Goal: Task Accomplishment & Management: Complete application form

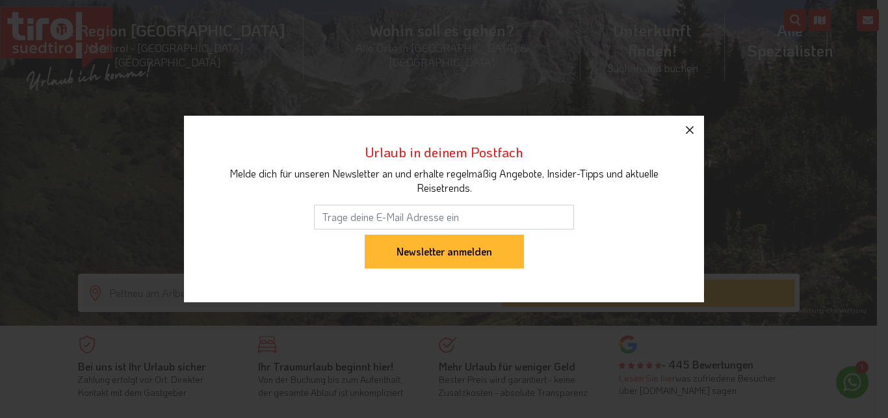
click at [689, 132] on icon "button" at bounding box center [690, 130] width 16 height 16
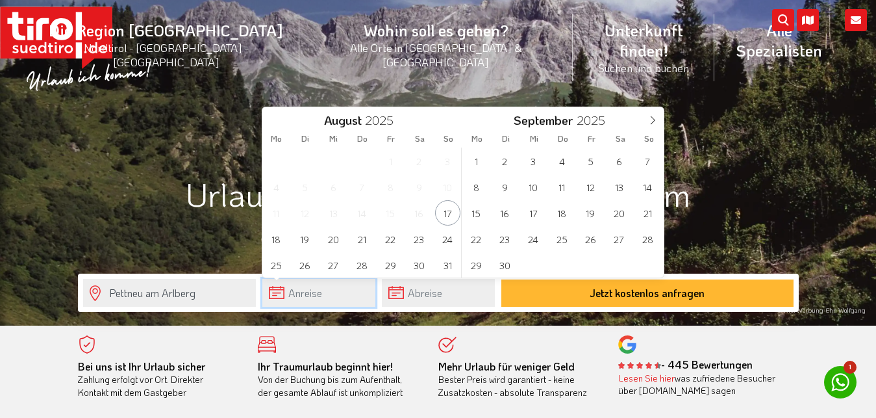
click at [331, 289] on input "text" at bounding box center [318, 293] width 113 height 28
click at [656, 112] on span at bounding box center [653, 118] width 22 height 22
click at [502, 262] on span "30" at bounding box center [504, 264] width 25 height 25
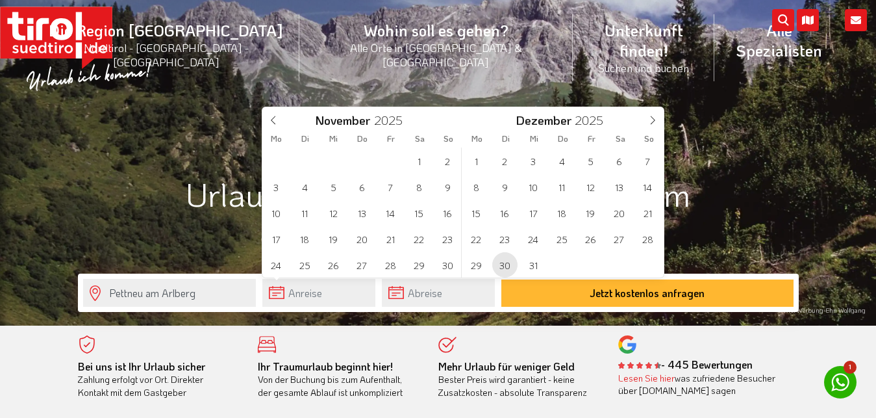
type input "[DATE]"
type input "2026"
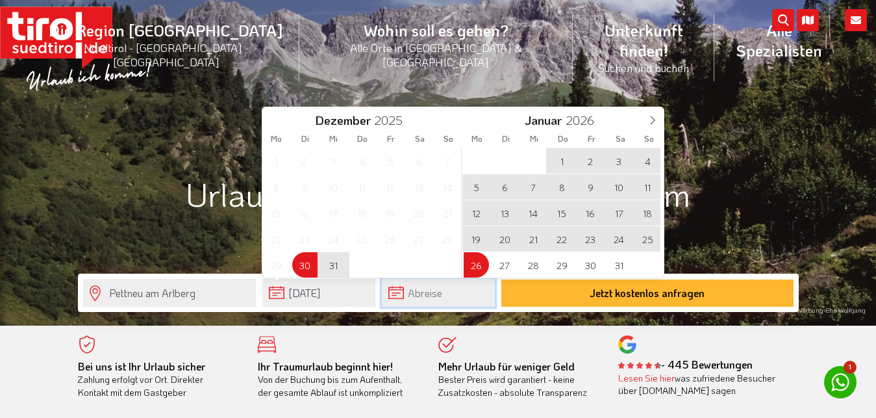
click at [409, 297] on input "text" at bounding box center [438, 293] width 113 height 28
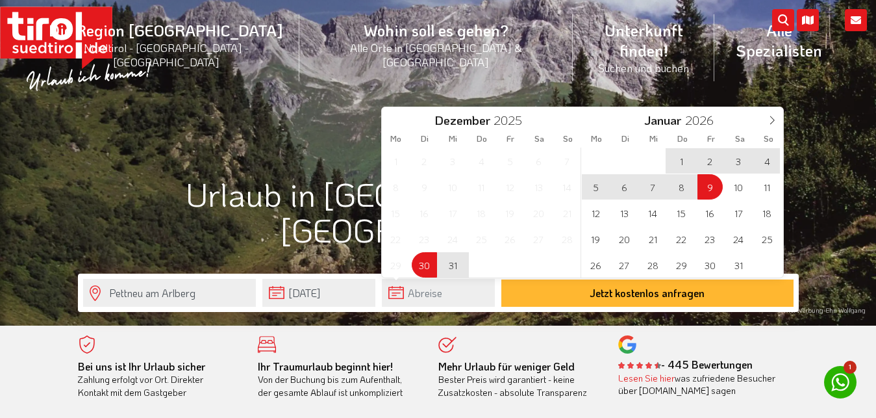
click at [708, 183] on span "9" at bounding box center [710, 186] width 25 height 25
type input "[DATE]"
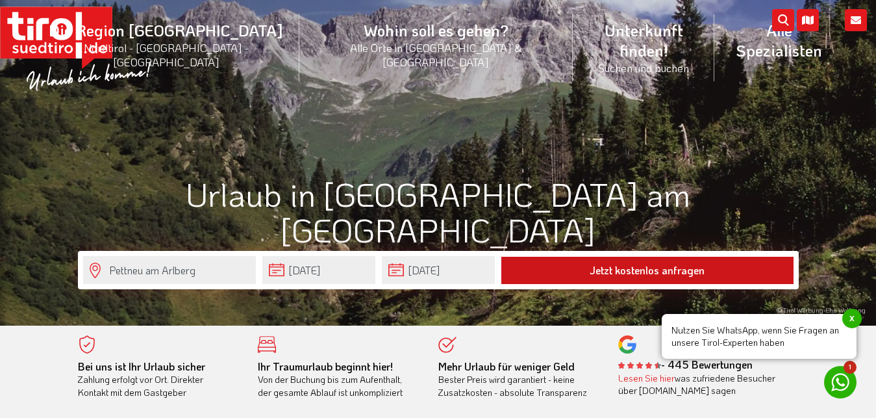
click at [685, 271] on button "Jetzt kostenlos anfragen" at bounding box center [648, 270] width 292 height 27
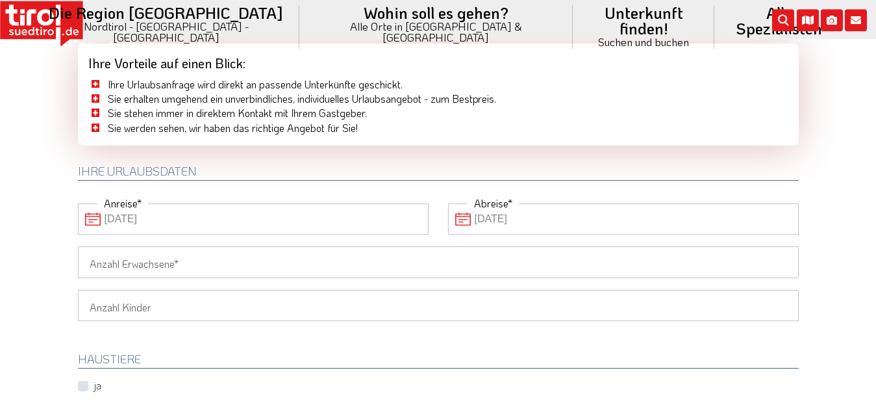
scroll to position [110, 0]
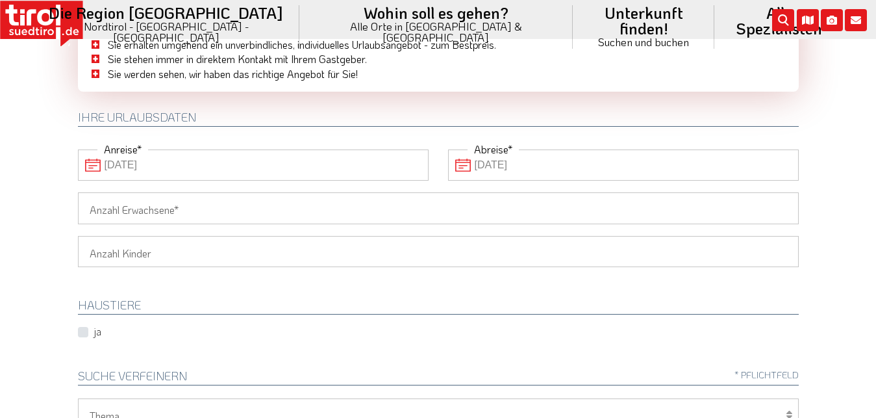
click at [168, 207] on input "Anzahl Erwachsene" at bounding box center [438, 207] width 721 height 31
type input "3"
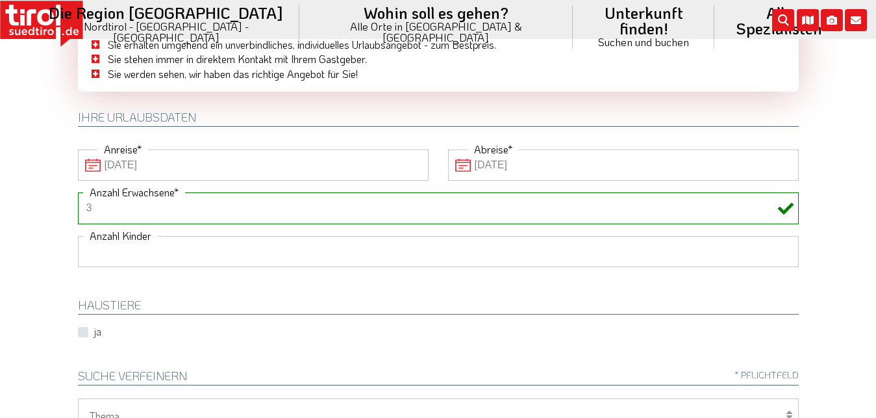
click at [78, 236] on select "1 2 3 4 5 6" at bounding box center [438, 251] width 721 height 31
select select "1"
click option "1" at bounding box center [0, 0] width 0 height 0
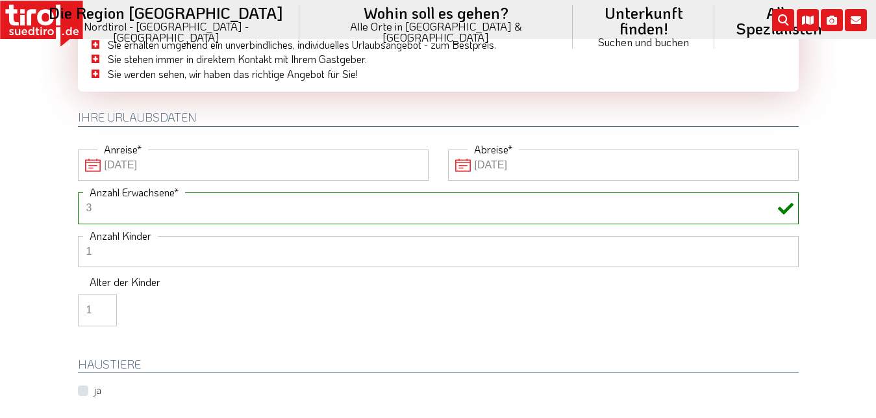
click at [106, 308] on input "1" at bounding box center [97, 309] width 39 height 31
click at [104, 314] on input "0" at bounding box center [97, 309] width 39 height 31
click at [105, 307] on input "1" at bounding box center [97, 309] width 39 height 31
click at [105, 307] on input "2" at bounding box center [97, 309] width 39 height 31
click at [105, 307] on input "11" at bounding box center [97, 309] width 39 height 31
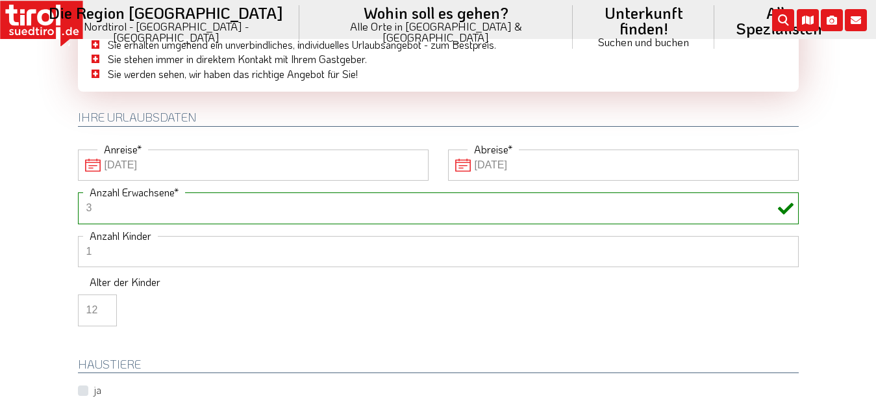
click at [105, 307] on input "12" at bounding box center [97, 309] width 39 height 31
click at [105, 307] on input "13" at bounding box center [97, 309] width 39 height 31
click at [105, 307] on input "14" at bounding box center [97, 309] width 39 height 31
type input "15"
click at [105, 307] on input "15" at bounding box center [97, 309] width 39 height 31
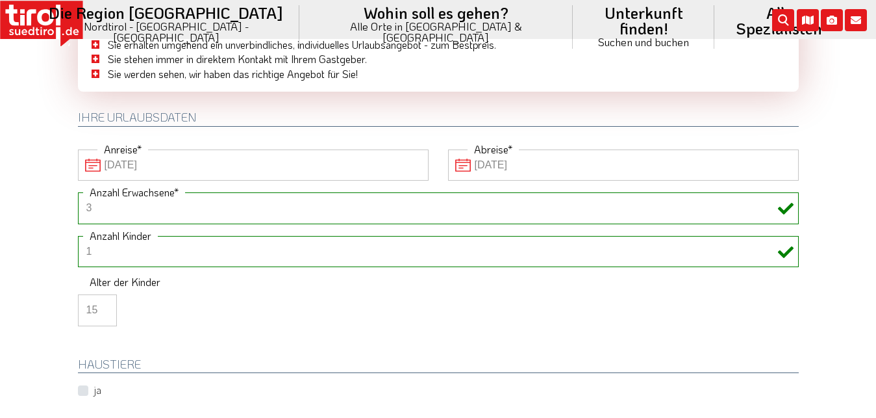
click at [94, 389] on label "ja" at bounding box center [98, 390] width 8 height 14
click at [83, 389] on input "ja" at bounding box center [102, 390] width 42 height 8
checkbox input "true"
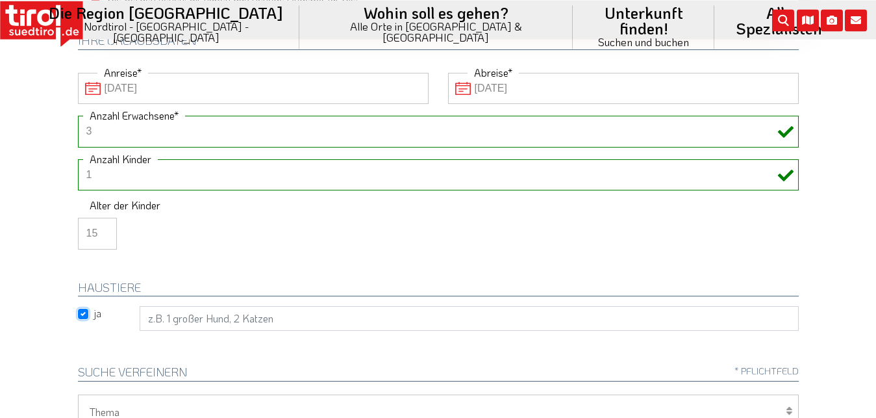
scroll to position [221, 0]
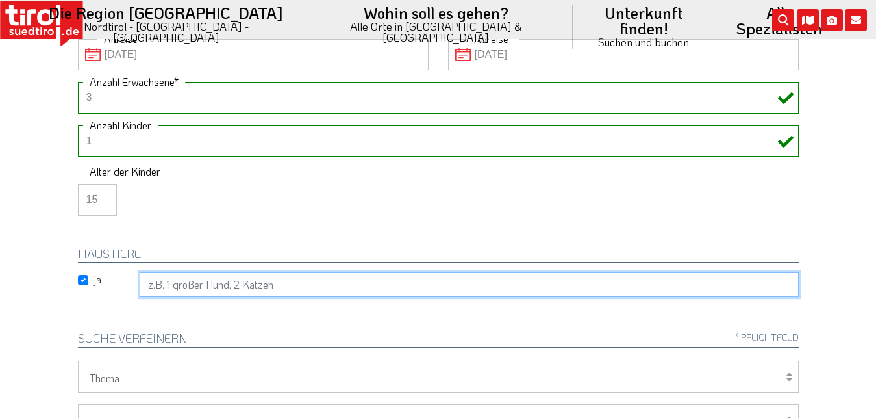
drag, startPoint x: 300, startPoint y: 275, endPoint x: 15, endPoint y: 292, distance: 285.8
click at [140, 292] on input "text" at bounding box center [469, 284] width 659 height 25
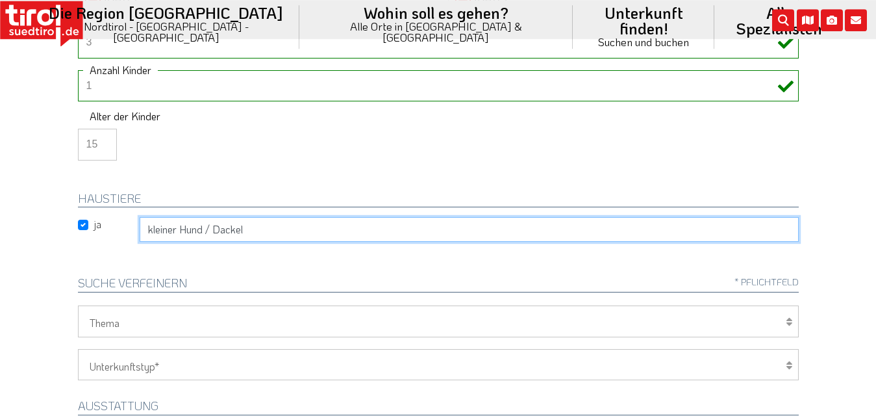
scroll to position [331, 0]
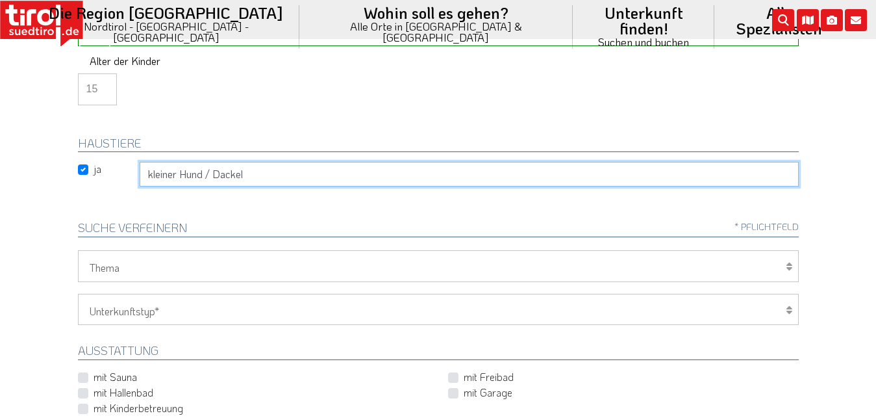
type input "kleiner Hund / Dackel"
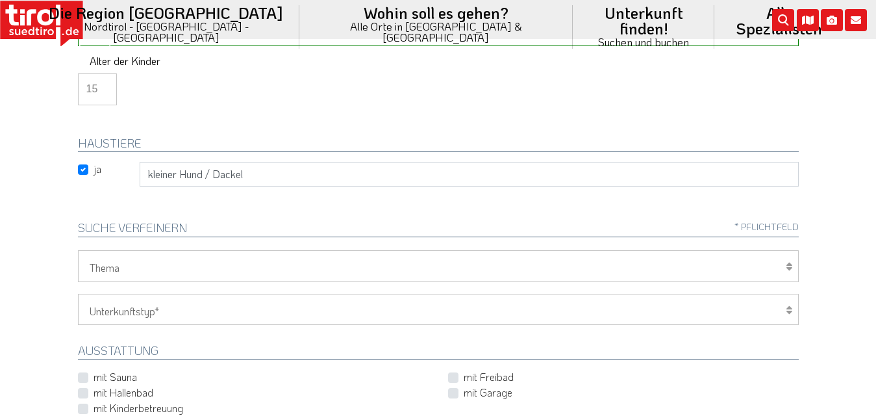
click at [793, 264] on div "Wellness Mountainbiken/Radfahren Familie Wandern Sport Skifahren Motorrad Golf …" at bounding box center [438, 265] width 721 height 31
click at [791, 266] on icon at bounding box center [789, 266] width 6 height 10
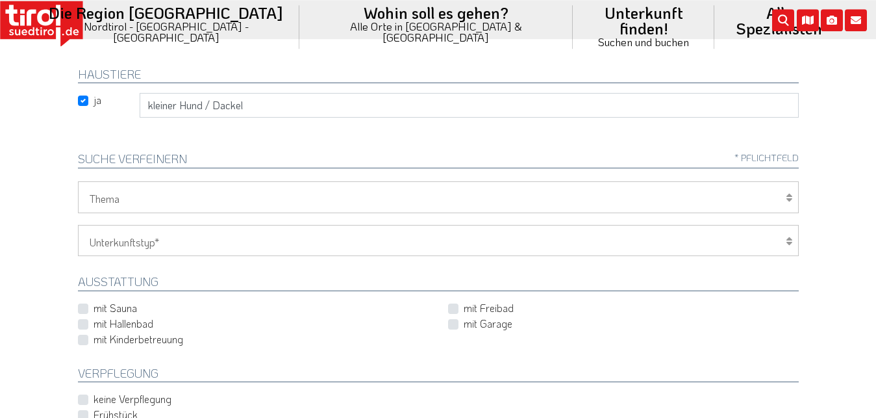
scroll to position [442, 0]
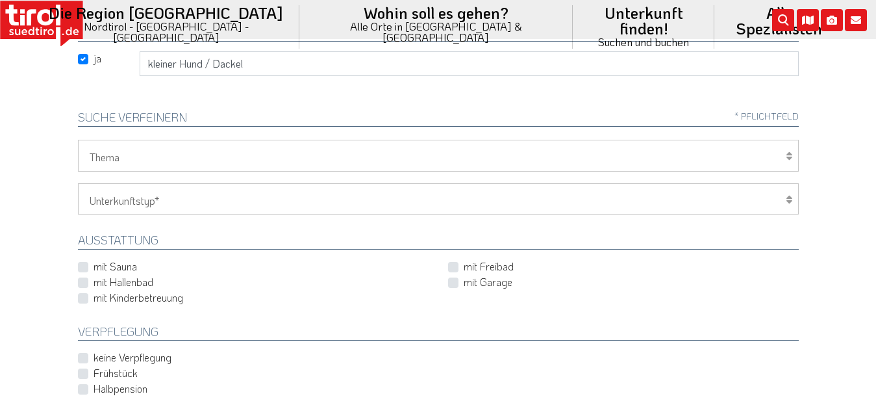
click at [789, 198] on icon at bounding box center [789, 199] width 6 height 10
click at [78, 183] on select "Hotel 1-3 Sterne Hotel 4-5 Sterne Ferienwohnung Chalet/Ferienhaus Bauernhöfe" at bounding box center [438, 198] width 721 height 31
select select "2"
click option "Ferienwohnung" at bounding box center [0, 0] width 0 height 0
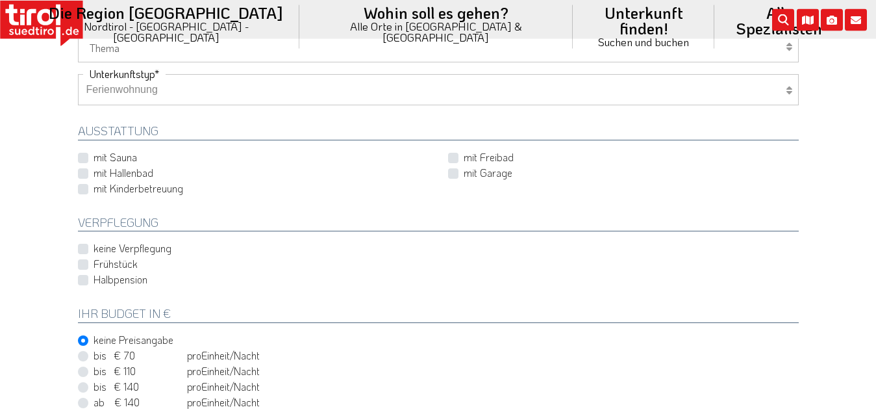
scroll to position [552, 0]
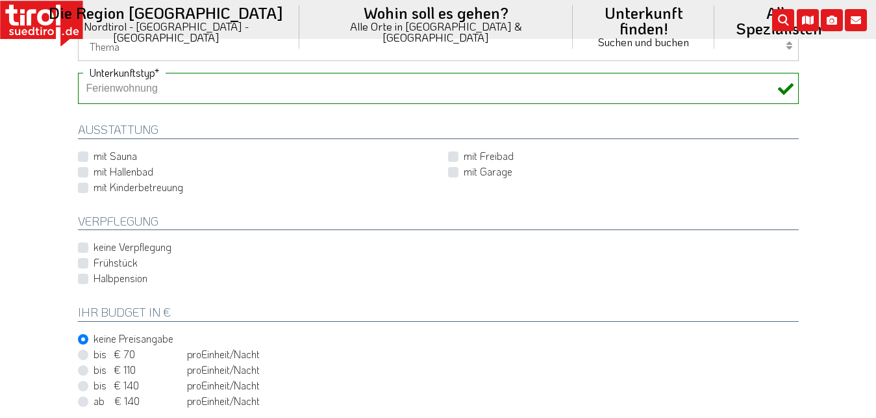
click at [94, 251] on label "keine Verpflegung" at bounding box center [133, 247] width 78 height 14
click at [85, 251] on input "keine Verpflegung" at bounding box center [256, 247] width 351 height 8
checkbox input "true"
click at [94, 156] on label "mit Sauna" at bounding box center [116, 156] width 44 height 14
click at [83, 156] on input "mit Sauna" at bounding box center [256, 155] width 351 height 8
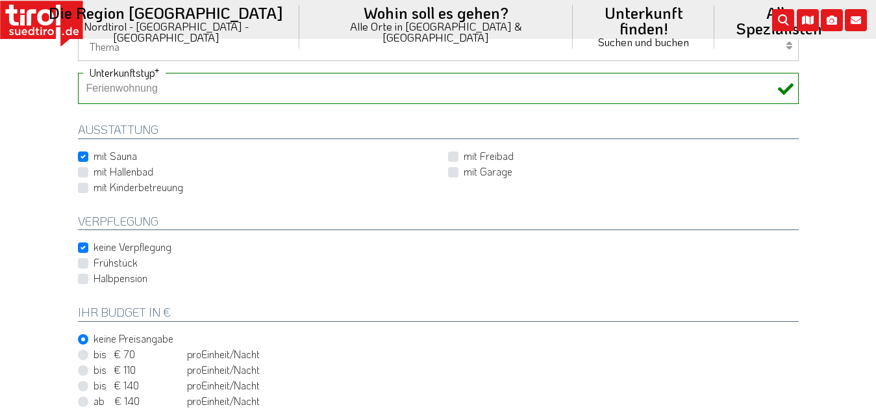
click at [82, 151] on div "mit Sauna" at bounding box center [253, 157] width 351 height 16
click at [94, 157] on label "mit Sauna" at bounding box center [116, 156] width 44 height 14
click at [83, 157] on input "mit Sauna" at bounding box center [256, 155] width 351 height 8
checkbox input "false"
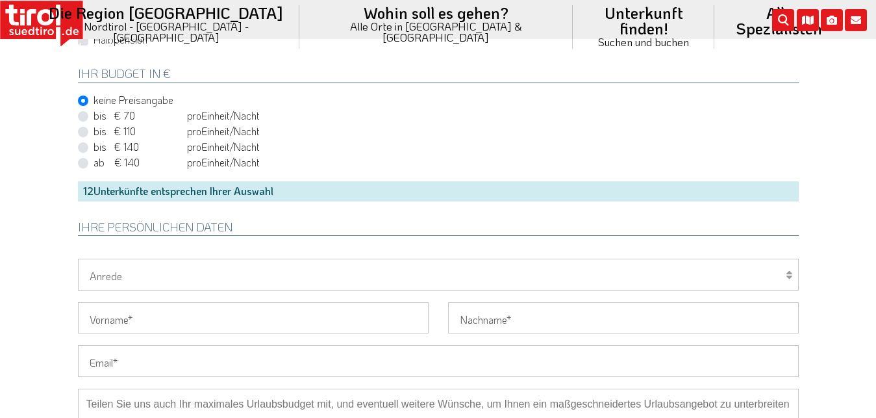
scroll to position [773, 0]
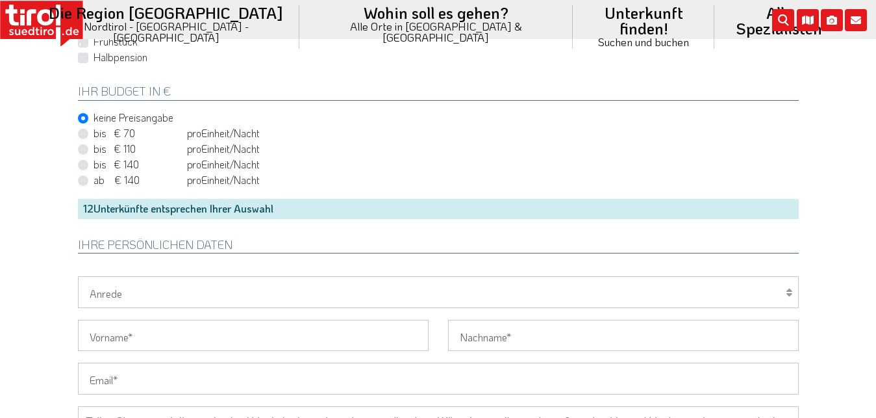
click at [78, 276] on select "Herr Frau Familie" at bounding box center [438, 291] width 721 height 31
select select "Frau"
click option "Frau" at bounding box center [0, 0] width 0 height 0
click at [134, 333] on input "Vorname" at bounding box center [253, 335] width 351 height 31
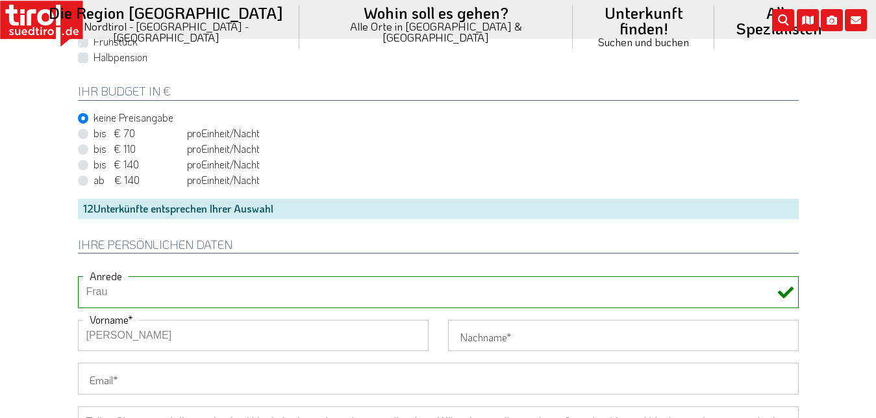
type input "Sandra"
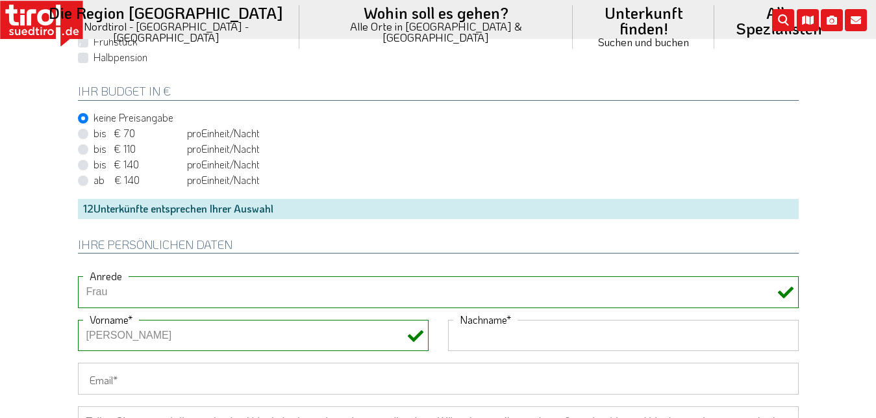
click at [458, 338] on input "Nachname" at bounding box center [623, 335] width 351 height 31
type input "Rudolph"
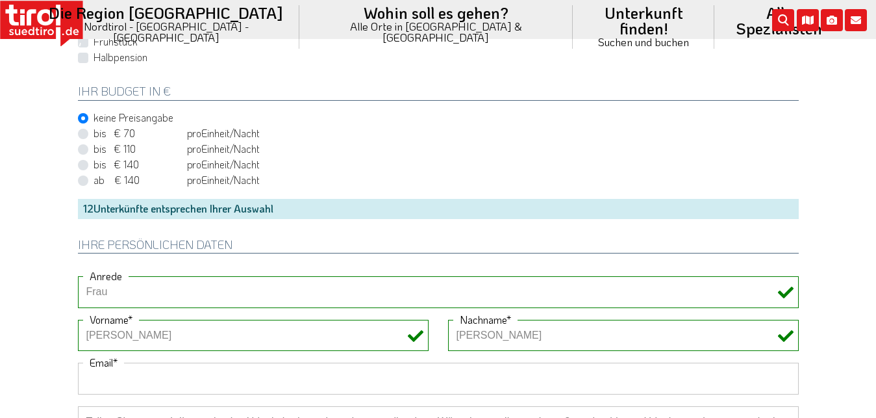
click at [239, 366] on input "Email" at bounding box center [438, 378] width 721 height 31
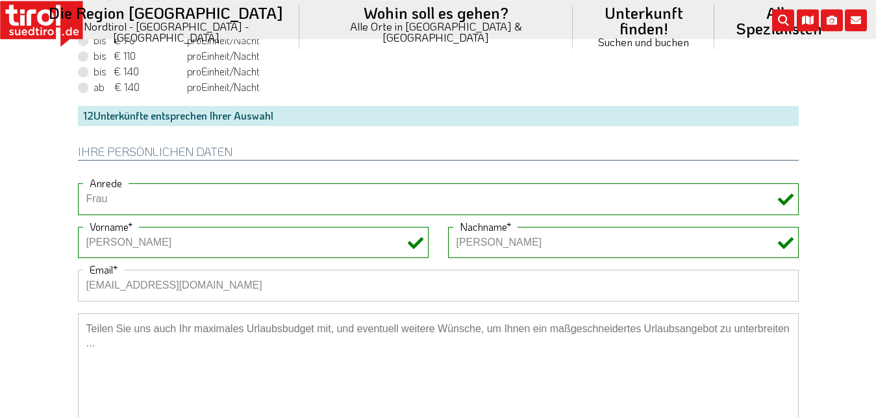
scroll to position [994, 0]
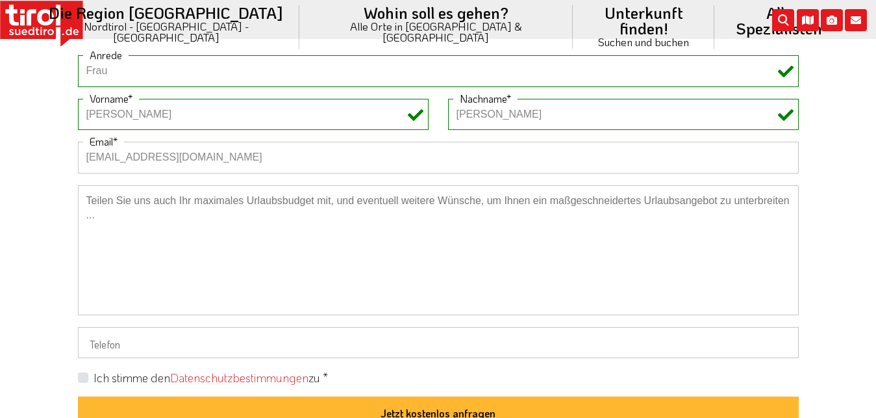
type input "srudolph@rudolph-dach-kassel.de"
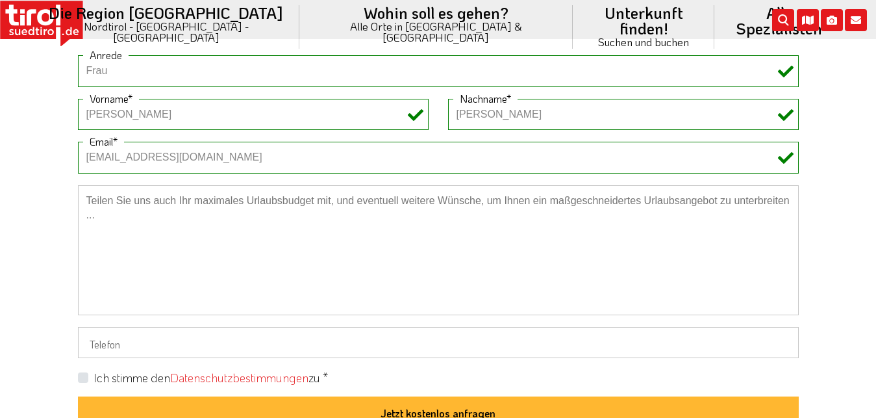
click at [87, 376] on div "Ich stimme den Datenschutzbestimmungen zu *" at bounding box center [438, 378] width 721 height 16
click at [94, 377] on label "Ich stimme den Datenschutzbestimmungen zu *" at bounding box center [211, 378] width 235 height 16
click at [84, 377] on input "Ich stimme den Datenschutzbestimmungen zu *" at bounding box center [441, 377] width 721 height 8
checkbox input "true"
click at [109, 216] on textarea at bounding box center [438, 250] width 721 height 130
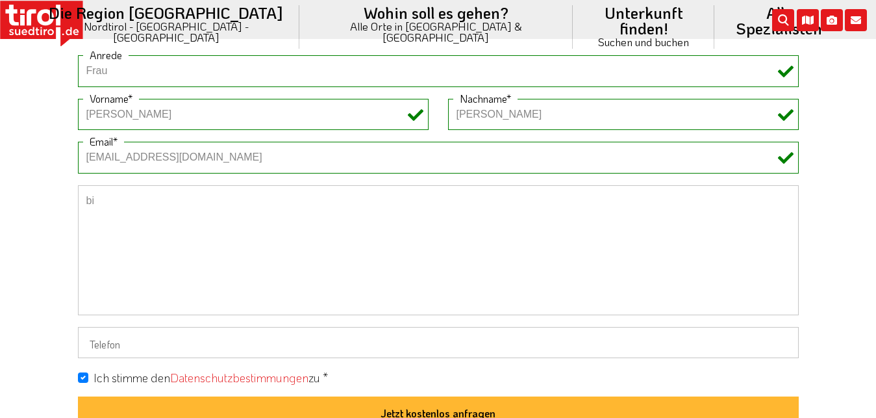
type textarea "b"
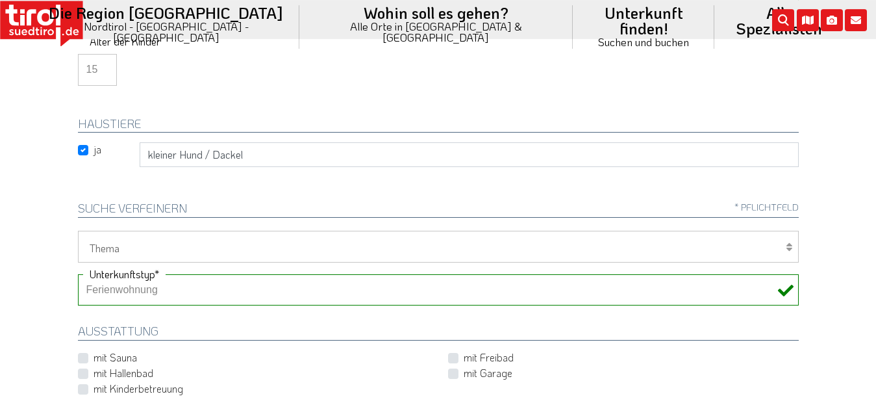
scroll to position [331, 0]
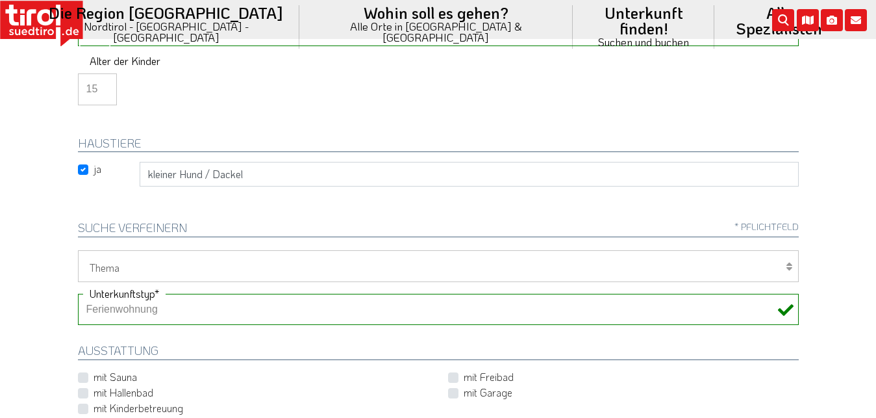
click at [78, 250] on select "Wellness Mountainbiken/Radfahren Familie Wandern Sport Skifahren Motorrad Golf" at bounding box center [438, 265] width 721 height 31
select select "7393"
click option "Skifahren" at bounding box center [0, 0] width 0 height 0
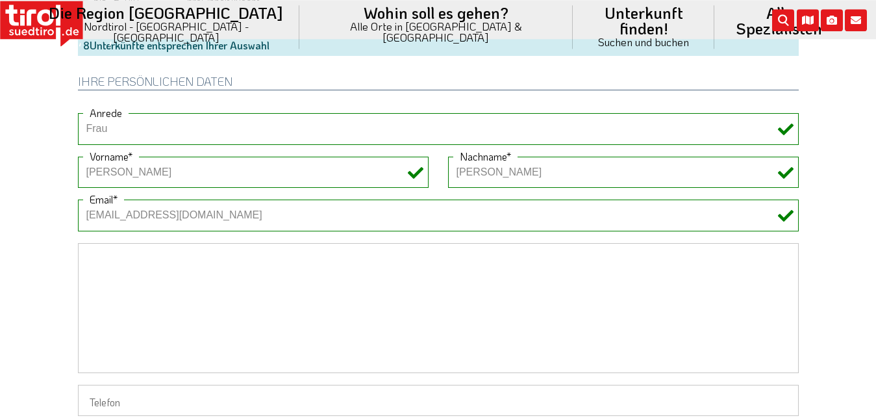
scroll to position [994, 0]
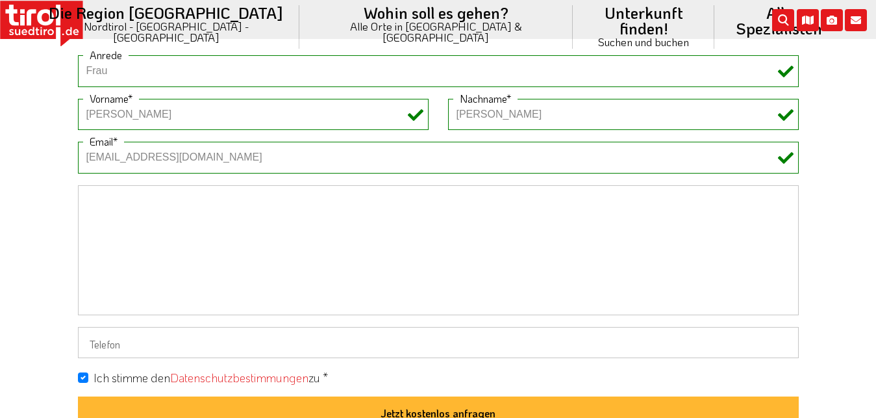
click at [214, 201] on textarea at bounding box center [438, 250] width 721 height 130
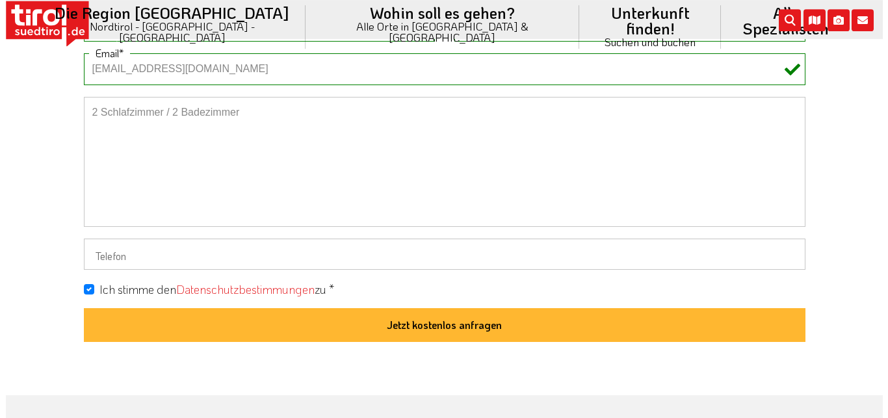
scroll to position [1325, 0]
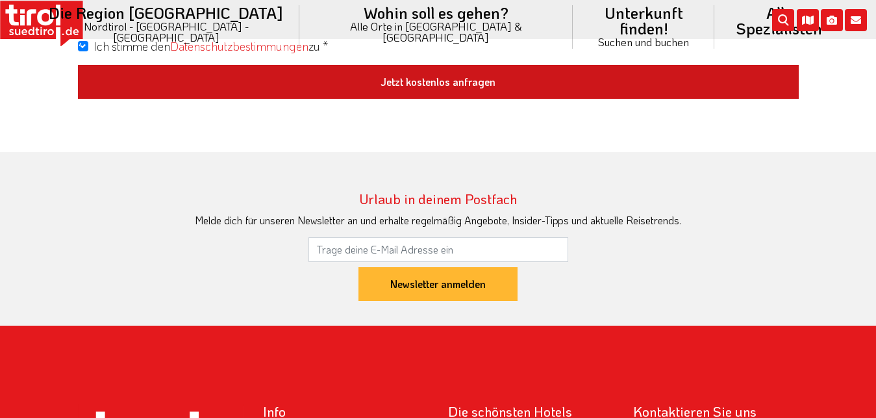
type textarea "2 Schlafzimmer / 2 Badezimmer"
click at [439, 83] on button "Jetzt kostenlos anfragen" at bounding box center [438, 82] width 721 height 34
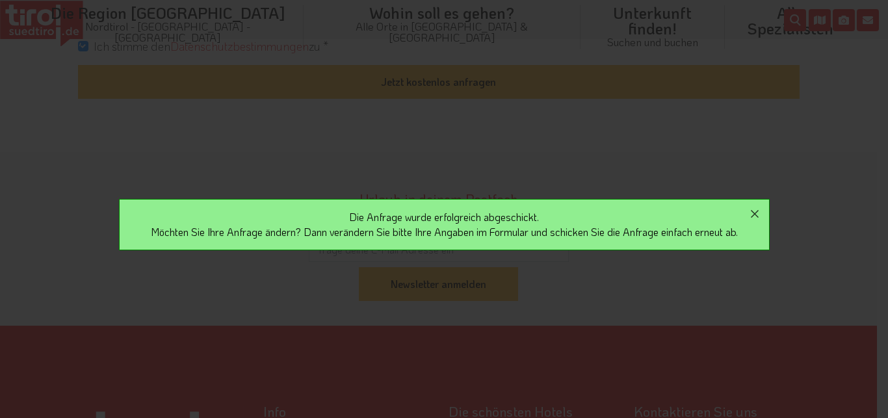
click at [392, 229] on div "Die Anfrage wurde erfolgreich abgeschickt. Möchten Sie Ihre Anfrage ändern? Dan…" at bounding box center [444, 224] width 650 height 51
